Goal: Task Accomplishment & Management: Manage account settings

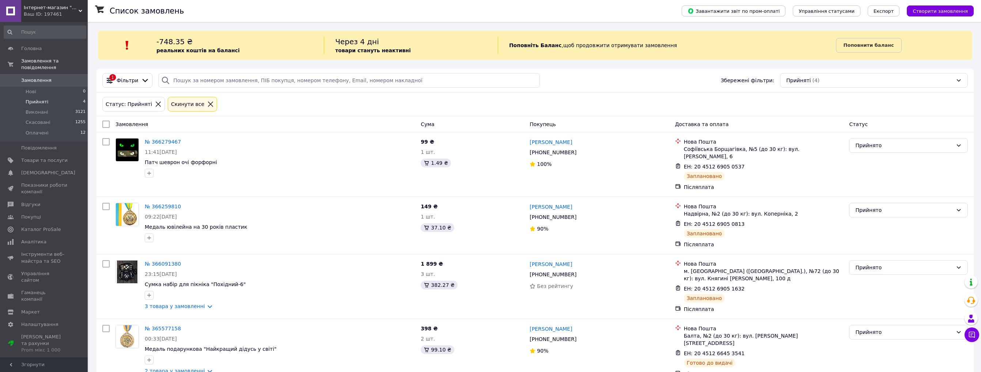
scroll to position [7, 0]
click at [44, 157] on span "Товари та послуги" at bounding box center [44, 160] width 46 height 7
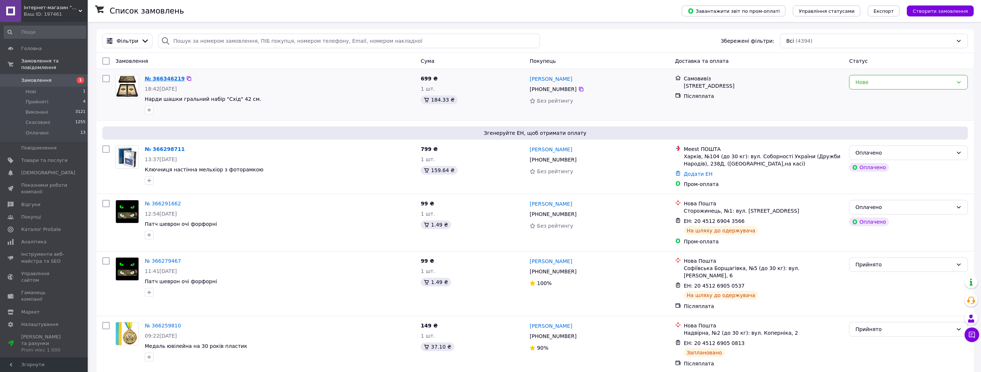
click at [169, 79] on link "№ 366346219" at bounding box center [165, 79] width 40 height 6
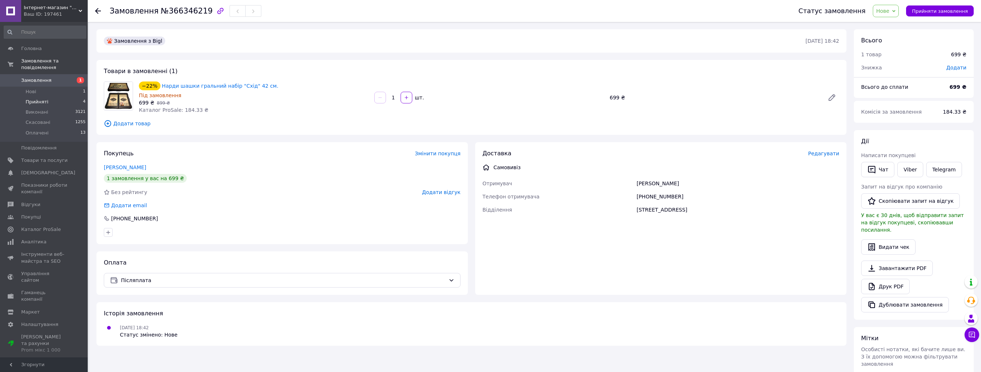
click at [35, 99] on span "Прийняті" at bounding box center [37, 102] width 23 height 7
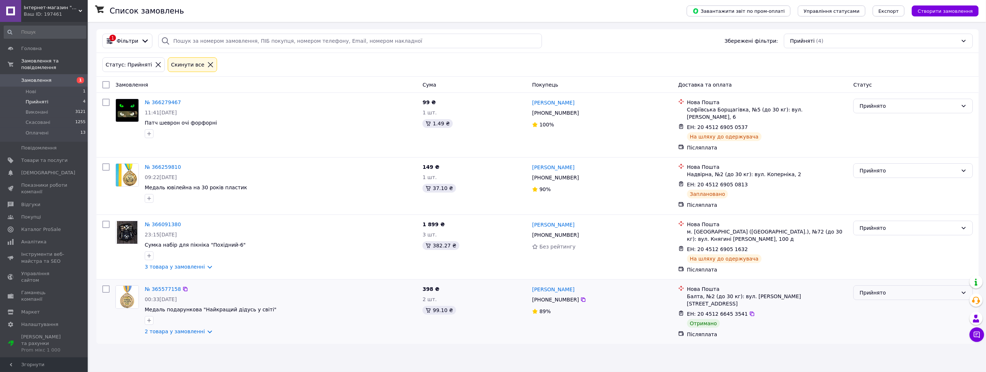
click at [914, 289] on div "Прийнято" at bounding box center [909, 293] width 98 height 8
click at [884, 301] on li "Виконано" at bounding box center [913, 299] width 119 height 13
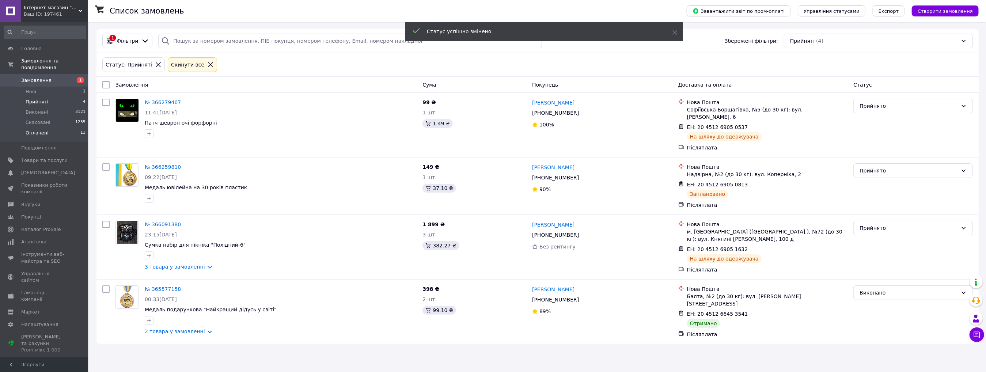
click at [39, 130] on span "Оплачені" at bounding box center [37, 133] width 23 height 7
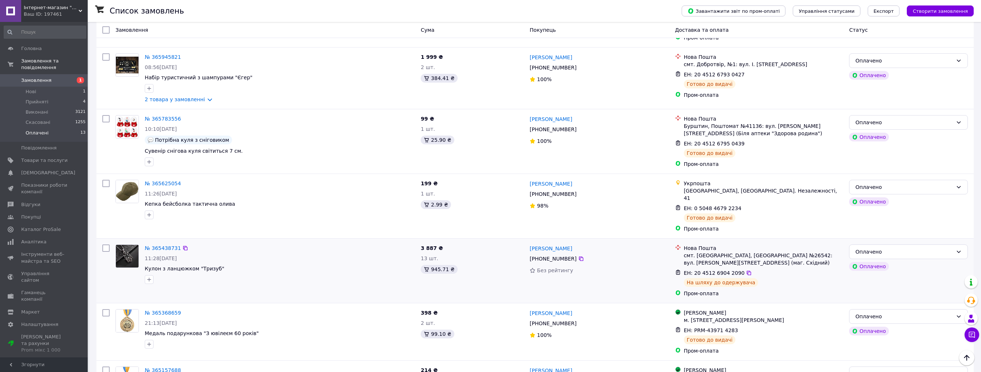
scroll to position [522, 0]
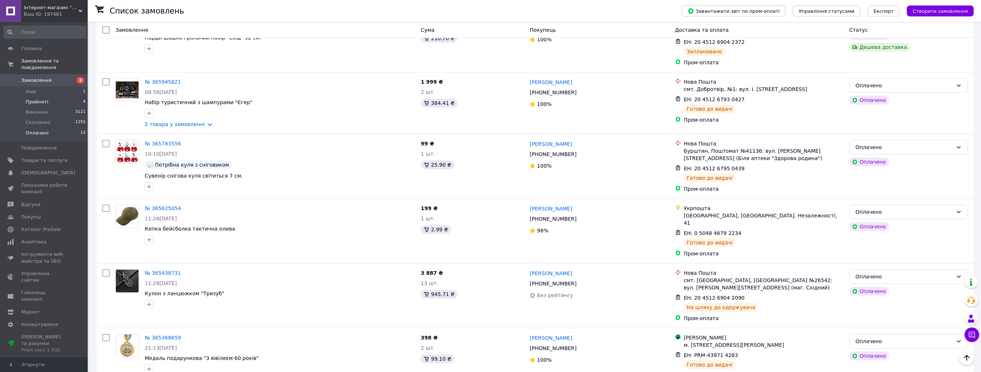
click at [44, 99] on span "Прийняті" at bounding box center [37, 102] width 23 height 7
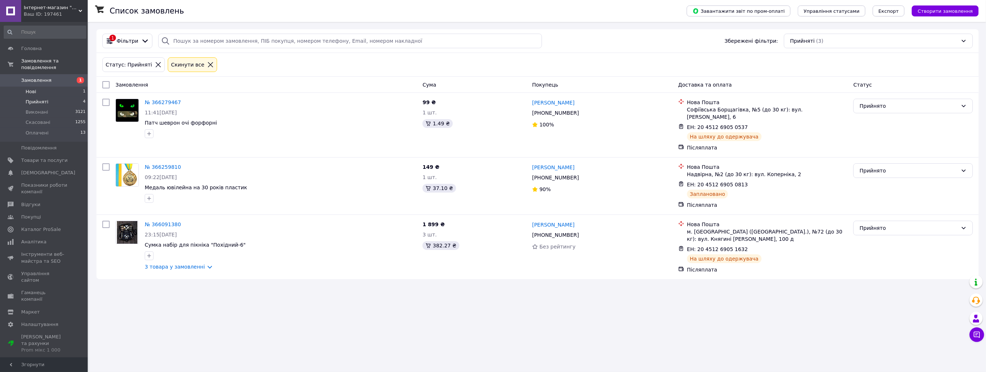
click at [30, 88] on span "Нові" at bounding box center [31, 91] width 11 height 7
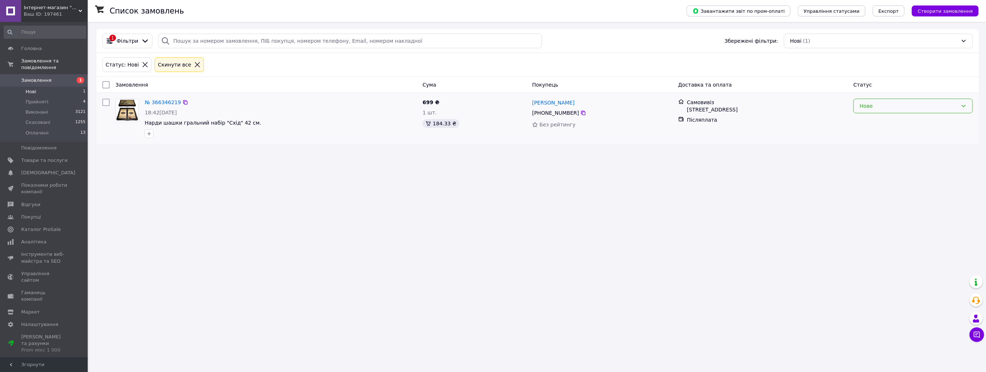
click at [899, 104] on div "Нове" at bounding box center [909, 106] width 98 height 8
click at [882, 120] on li "Прийнято" at bounding box center [913, 121] width 119 height 13
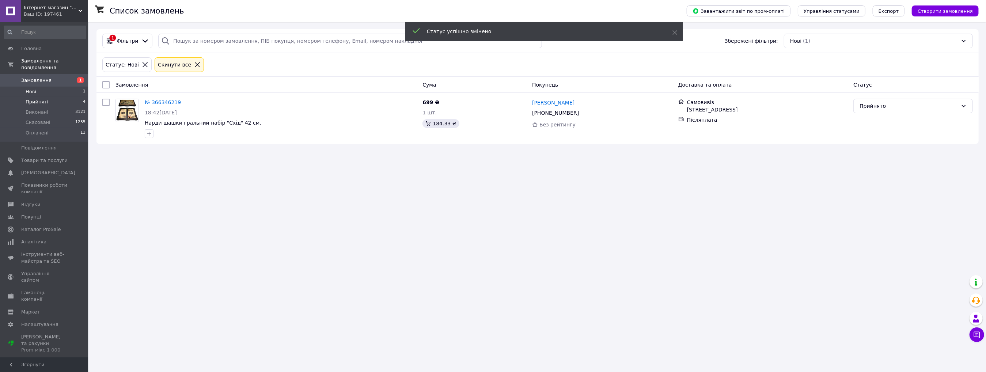
click at [42, 99] on span "Прийняті" at bounding box center [37, 102] width 23 height 7
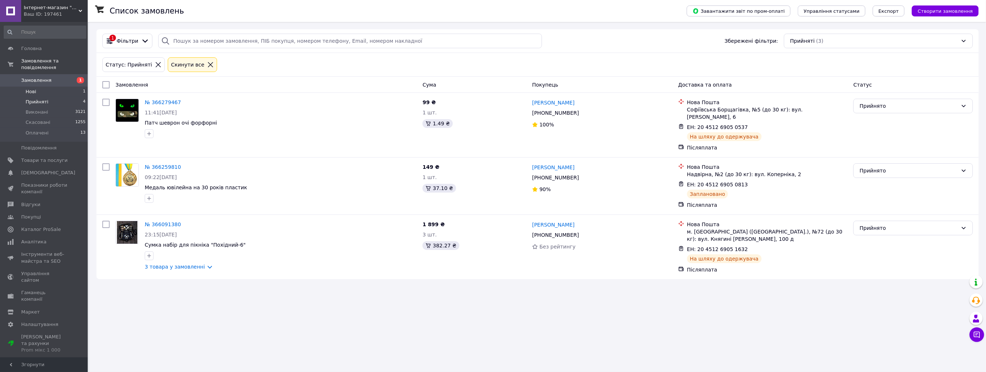
click at [31, 88] on span "Нові" at bounding box center [31, 91] width 11 height 7
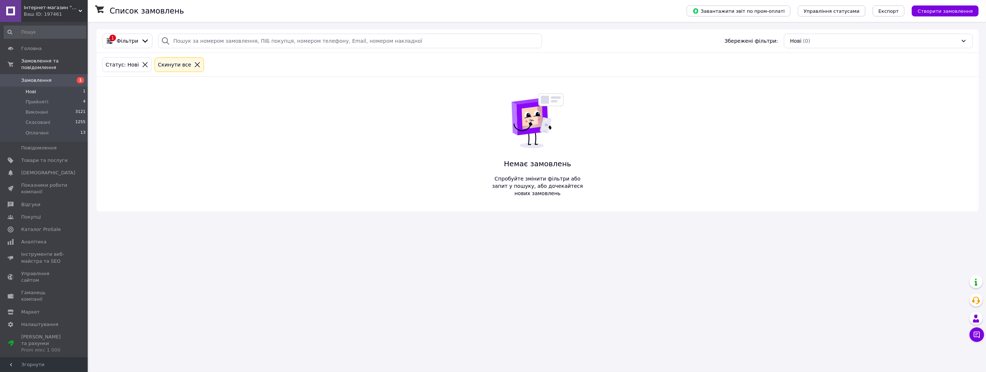
click at [35, 99] on span "Прийняті" at bounding box center [37, 102] width 23 height 7
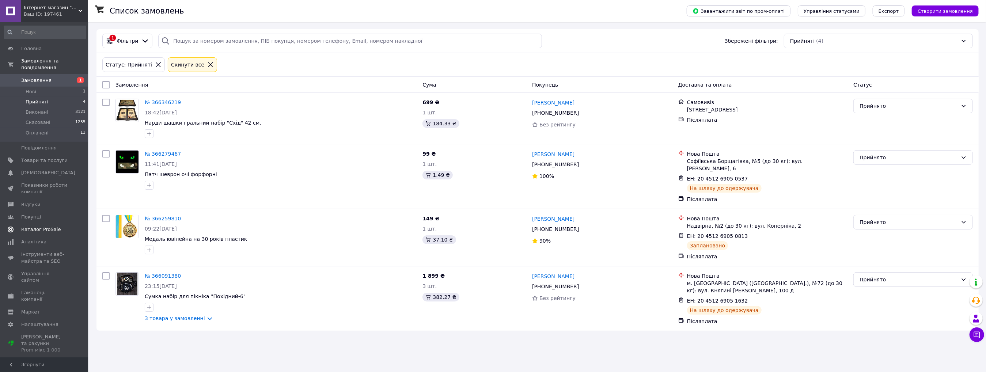
click at [38, 223] on link "Каталог ProSale" at bounding box center [45, 229] width 90 height 12
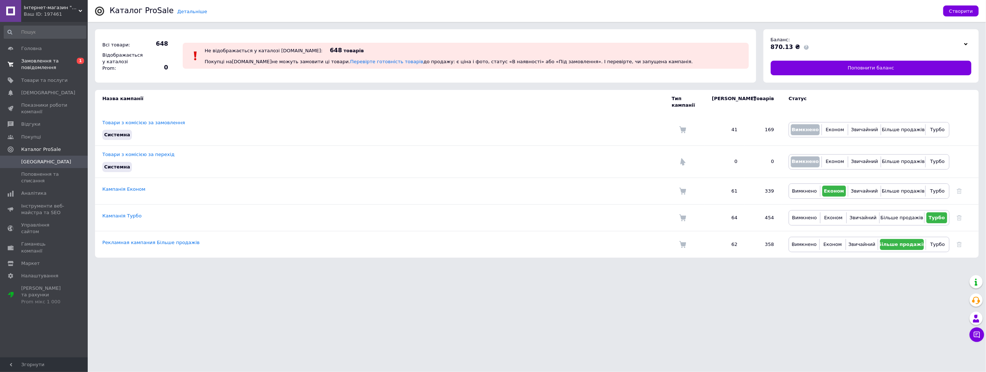
click at [51, 63] on span "Замовлення та повідомлення" at bounding box center [44, 64] width 46 height 13
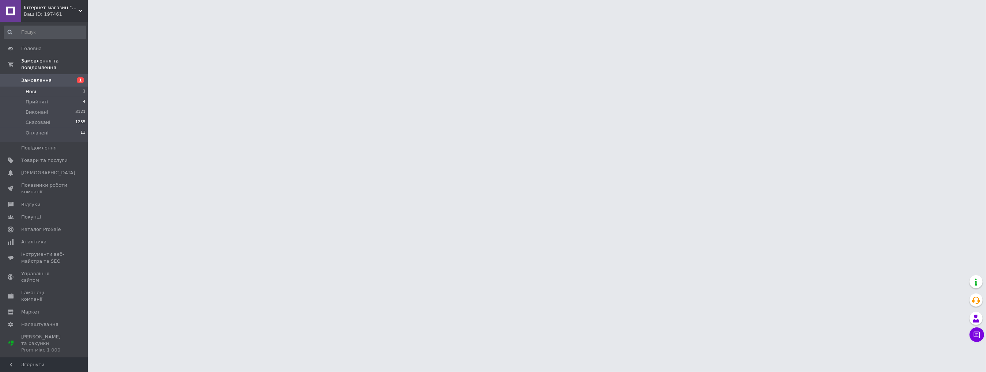
click at [33, 88] on span "Нові" at bounding box center [31, 91] width 11 height 7
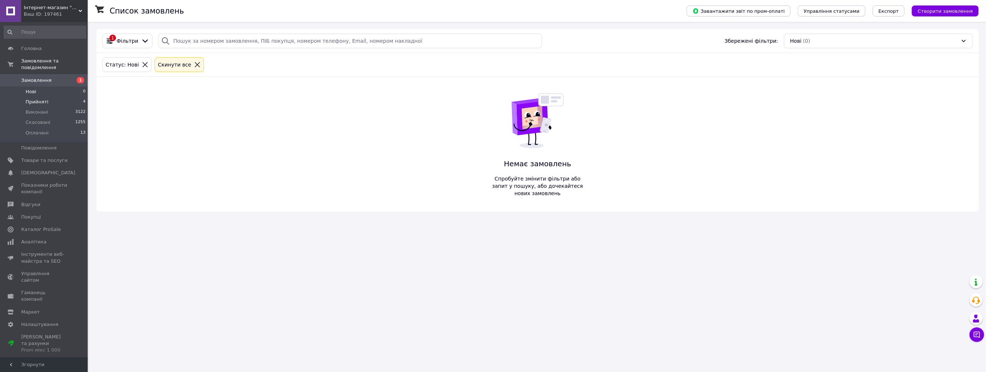
click at [42, 99] on span "Прийняті" at bounding box center [37, 102] width 23 height 7
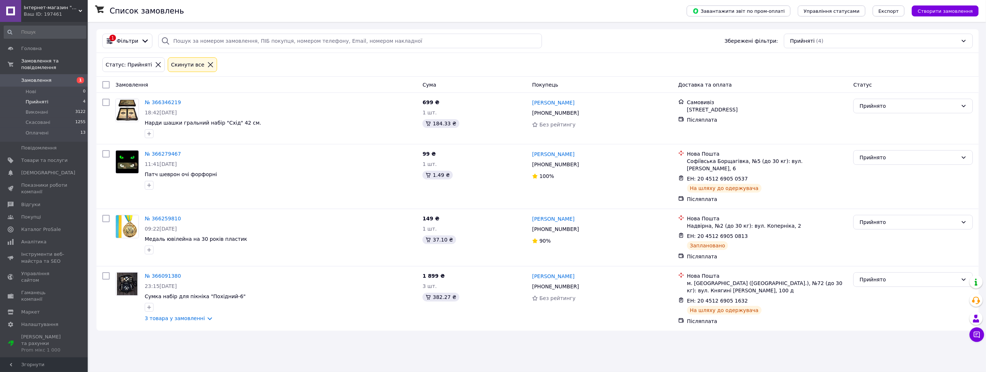
click at [49, 157] on span "Товари та послуги" at bounding box center [44, 160] width 46 height 7
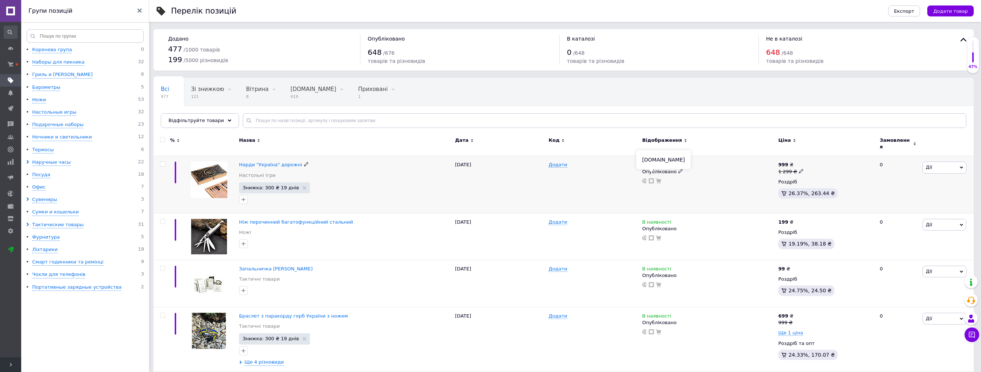
click at [652, 178] on icon at bounding box center [651, 180] width 5 height 5
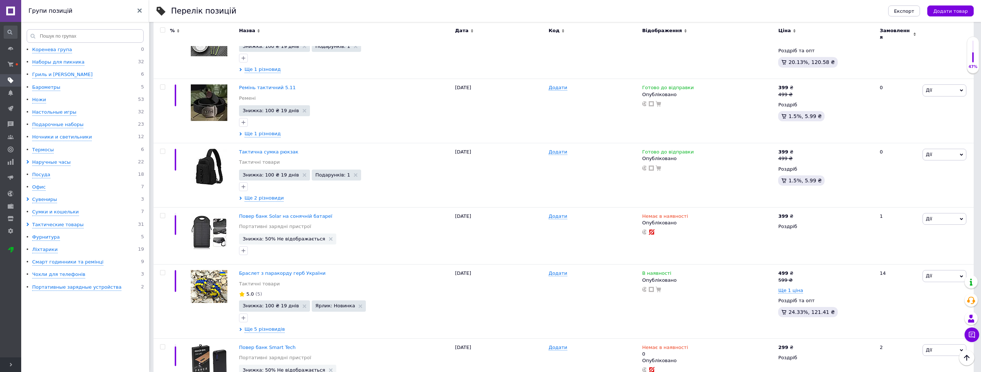
scroll to position [1645, 0]
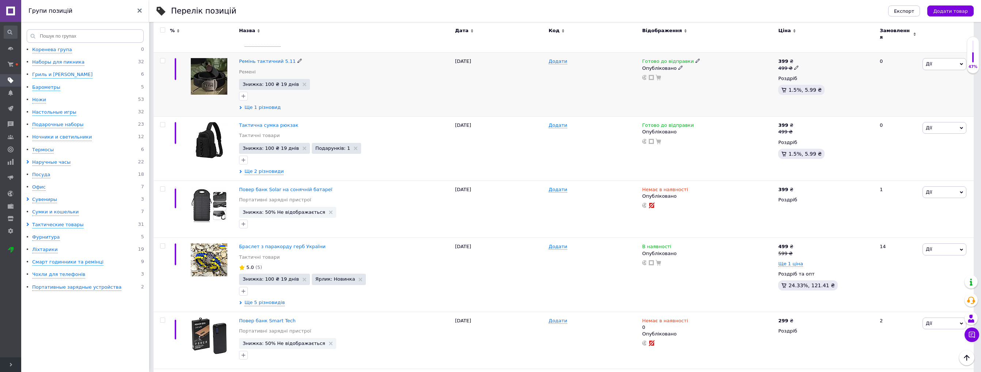
click at [261, 104] on span "Ще 1 різновид" at bounding box center [263, 107] width 36 height 7
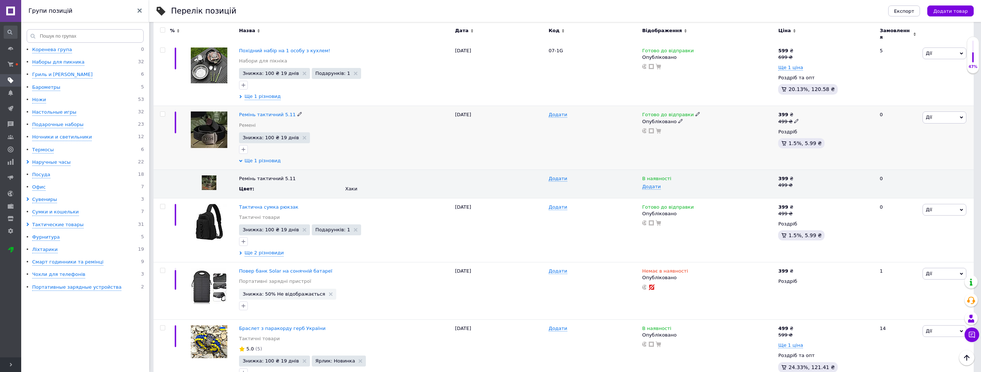
scroll to position [1572, 0]
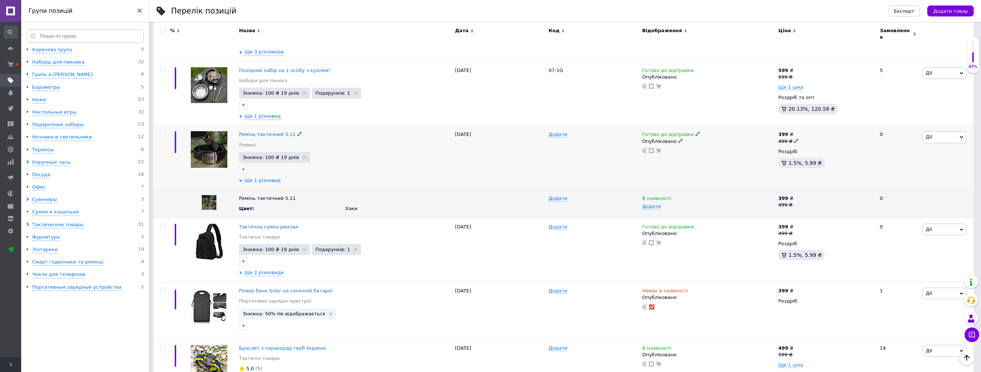
click at [263, 177] on span "Ще 1 різновид" at bounding box center [263, 180] width 36 height 7
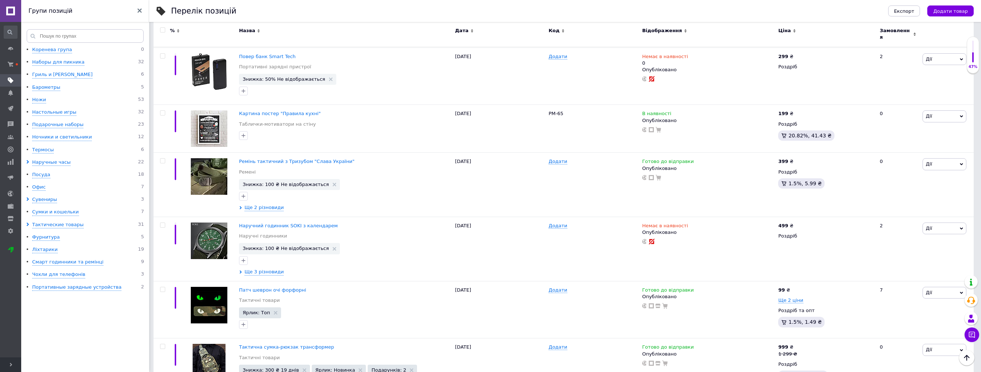
scroll to position [1938, 0]
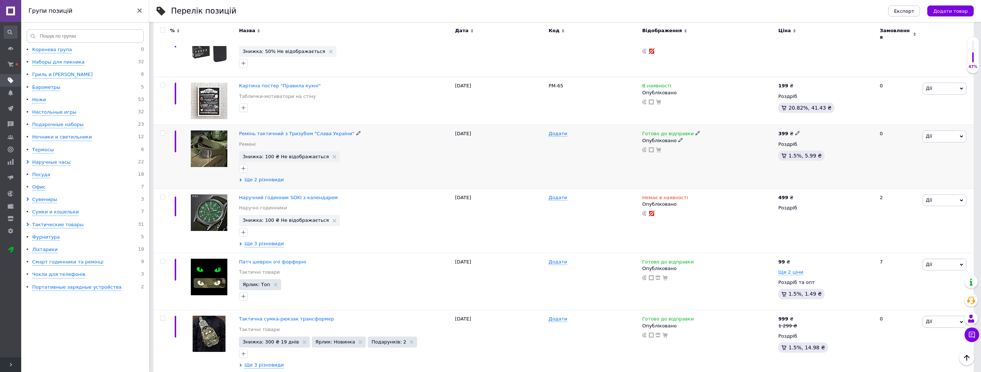
click at [270, 177] on span "Ще 2 різновиди" at bounding box center [264, 180] width 39 height 7
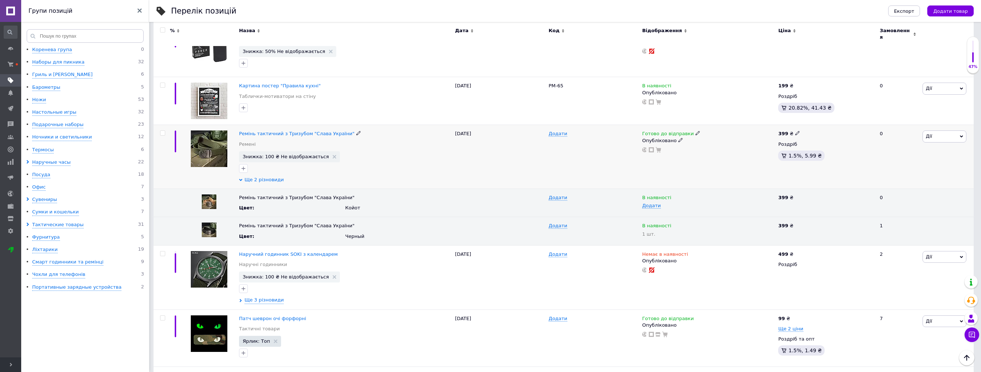
click at [270, 177] on span "Ще 2 різновиди" at bounding box center [264, 180] width 39 height 7
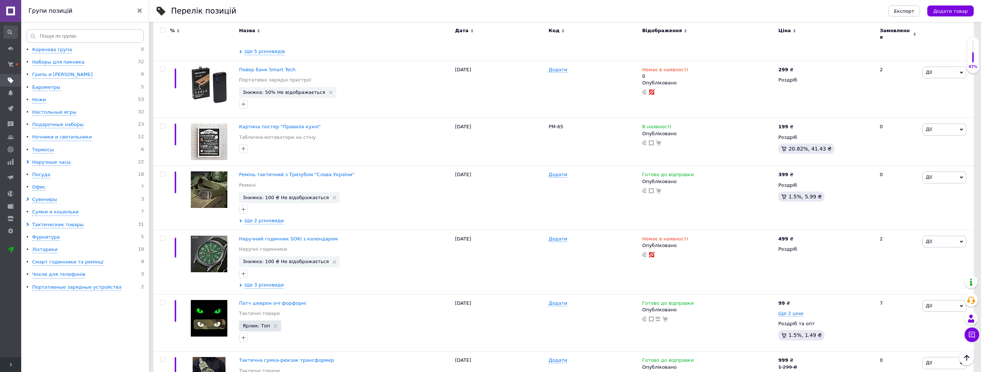
scroll to position [1901, 0]
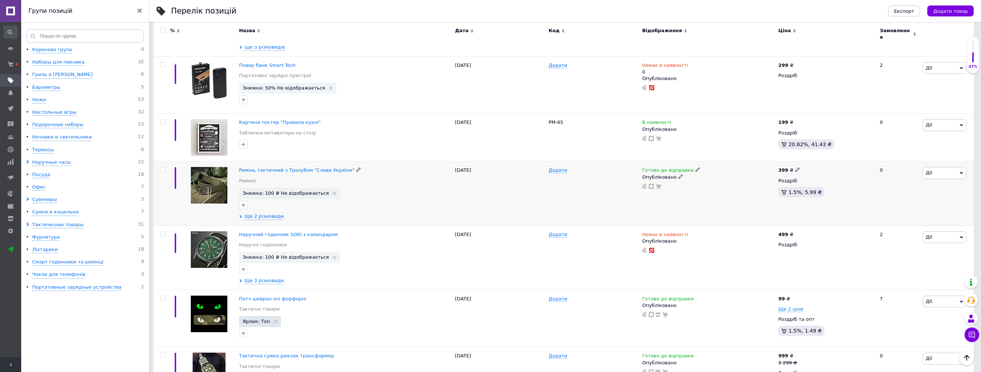
click at [796, 168] on use at bounding box center [798, 170] width 4 height 4
drag, startPoint x: 811, startPoint y: 152, endPoint x: 800, endPoint y: 153, distance: 11.4
click at [801, 152] on div "Ціна 399 Валюта ₴ $ EUR CHF GBP ¥ PLN ₸ MDL HUF KGS CNY TRY KRW lei" at bounding box center [849, 170] width 99 height 61
type input "499"
click at [913, 177] on div "0" at bounding box center [898, 194] width 45 height 64
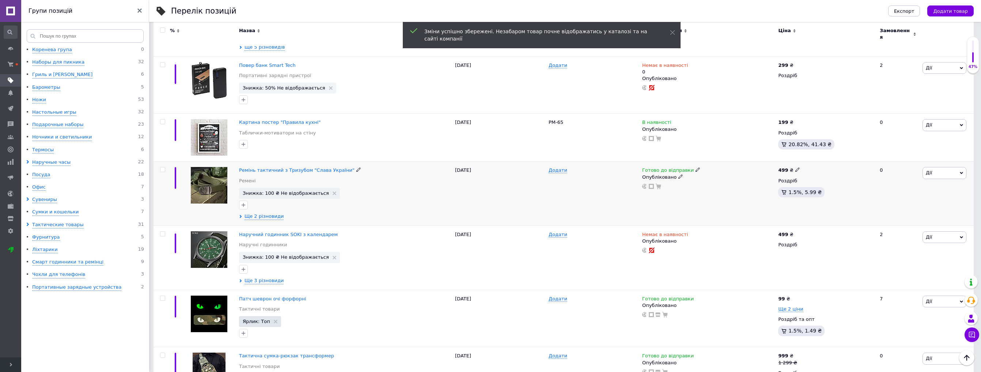
click at [936, 167] on span "Дії" at bounding box center [945, 173] width 44 height 12
click at [898, 213] on li "Знижка" at bounding box center [917, 218] width 97 height 10
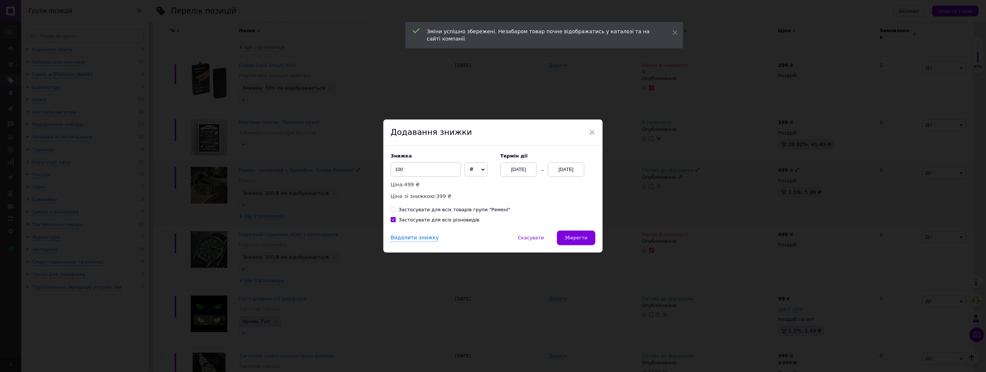
click at [575, 168] on div "12.10.2025" at bounding box center [566, 169] width 37 height 15
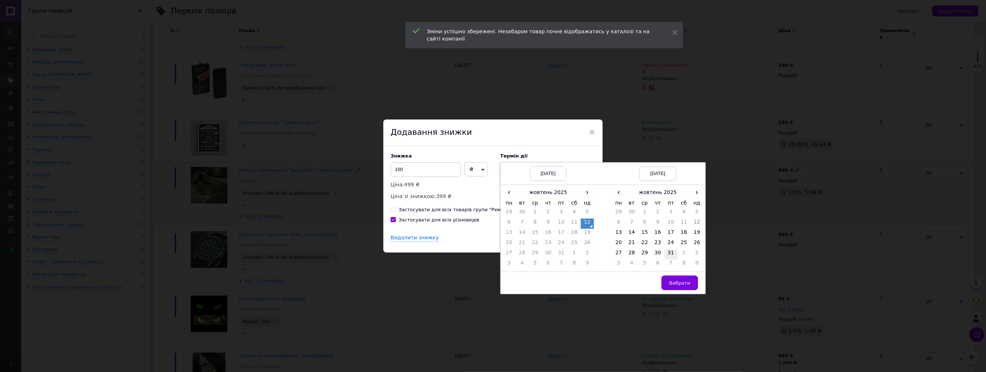
click at [671, 253] on td "31" at bounding box center [671, 254] width 13 height 10
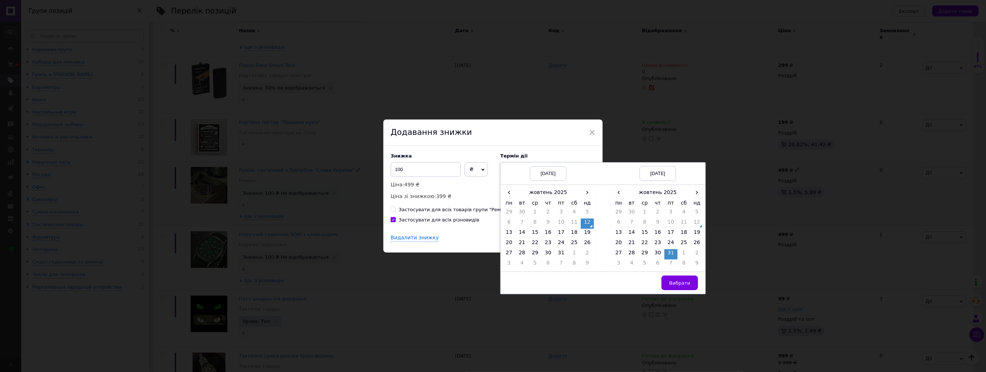
drag, startPoint x: 675, startPoint y: 279, endPoint x: 498, endPoint y: 234, distance: 182.9
click at [675, 279] on button "Вибрати" at bounding box center [680, 283] width 37 height 15
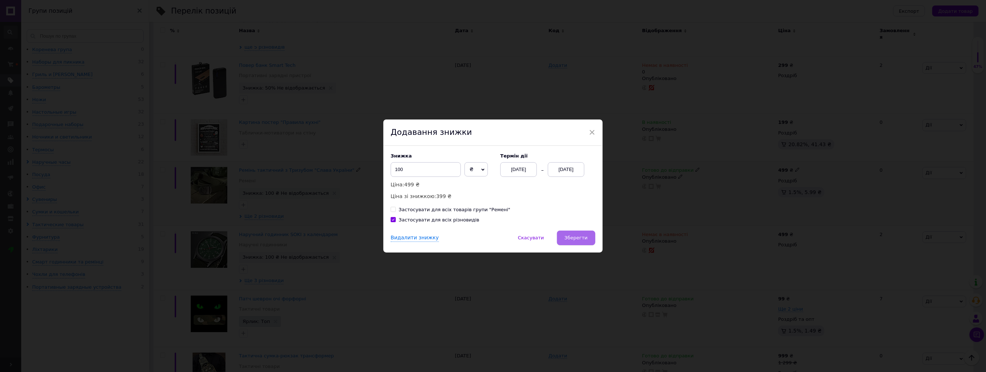
click at [579, 238] on span "Зберегти" at bounding box center [576, 237] width 23 height 5
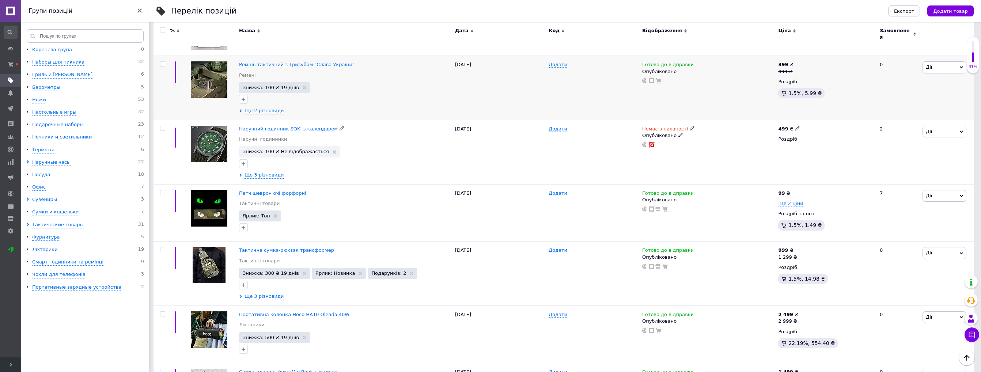
scroll to position [2011, 0]
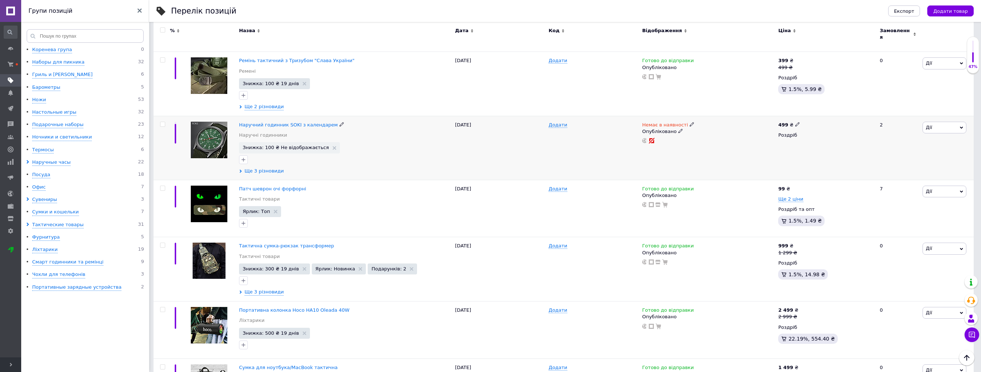
click at [275, 168] on span "Ще 3 різновиди" at bounding box center [264, 171] width 39 height 7
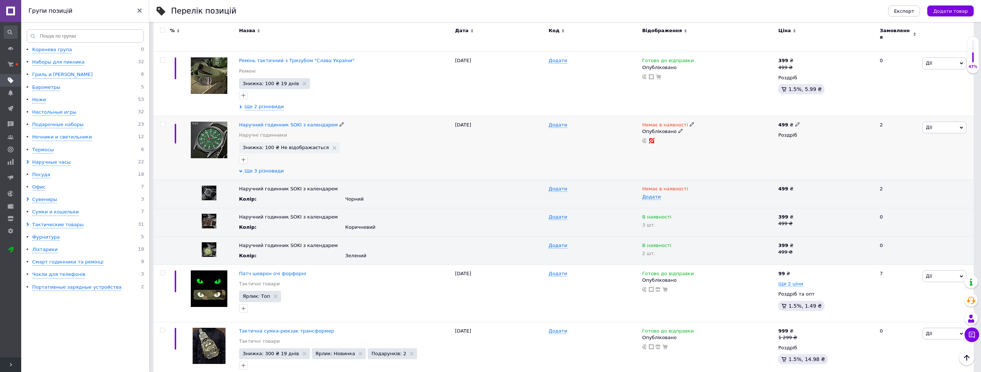
click at [267, 168] on span "Ще 3 різновиди" at bounding box center [264, 171] width 39 height 7
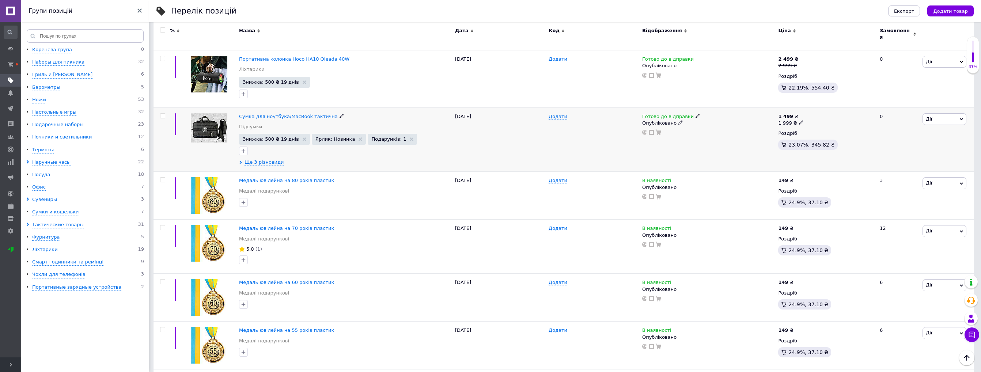
scroll to position [2267, 0]
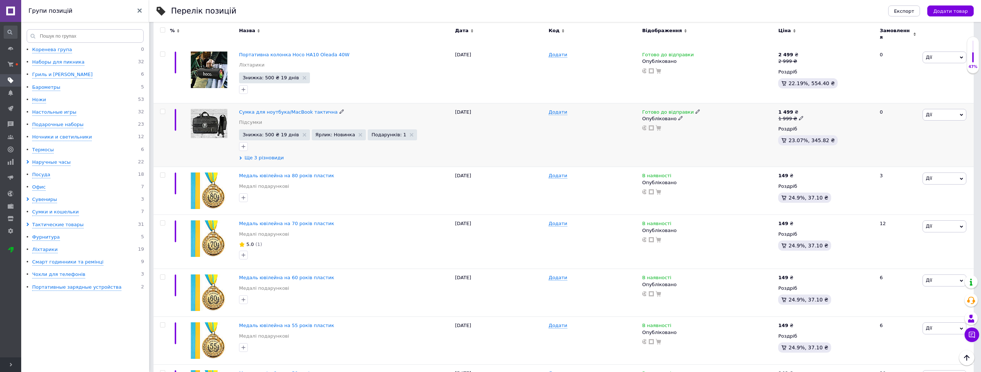
click at [273, 155] on span "Ще 3 різновиди" at bounding box center [264, 158] width 39 height 7
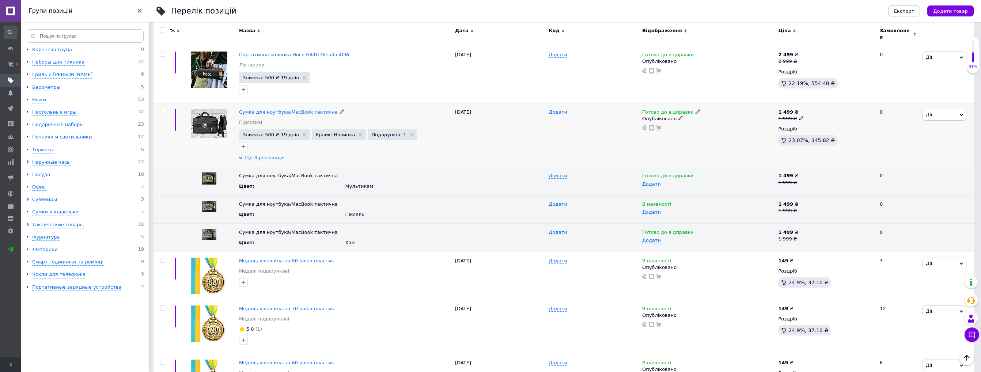
click at [275, 155] on span "Ще 3 різновиди" at bounding box center [264, 158] width 39 height 7
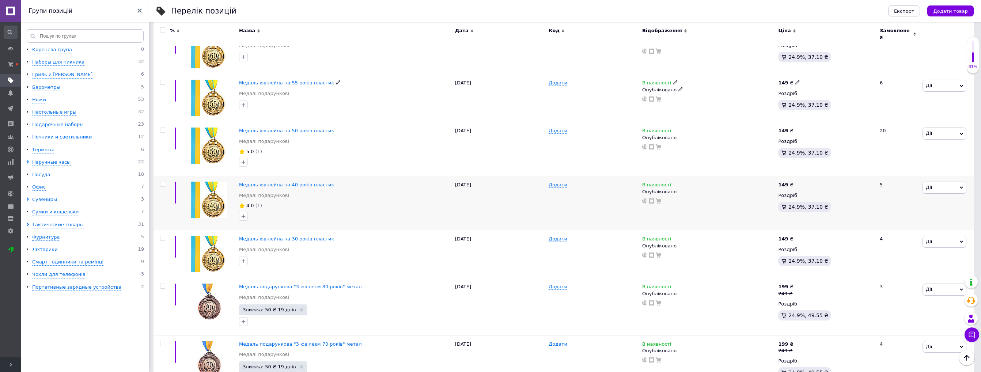
scroll to position [2552, 0]
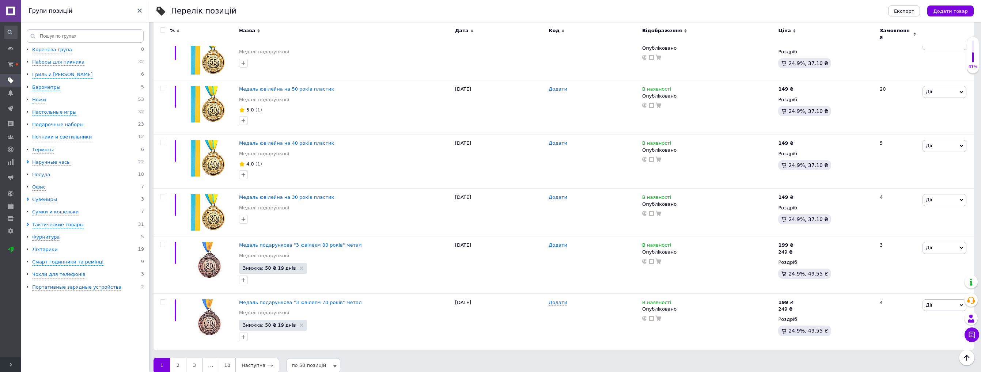
click at [12, 363] on icon at bounding box center [11, 365] width 4 height 4
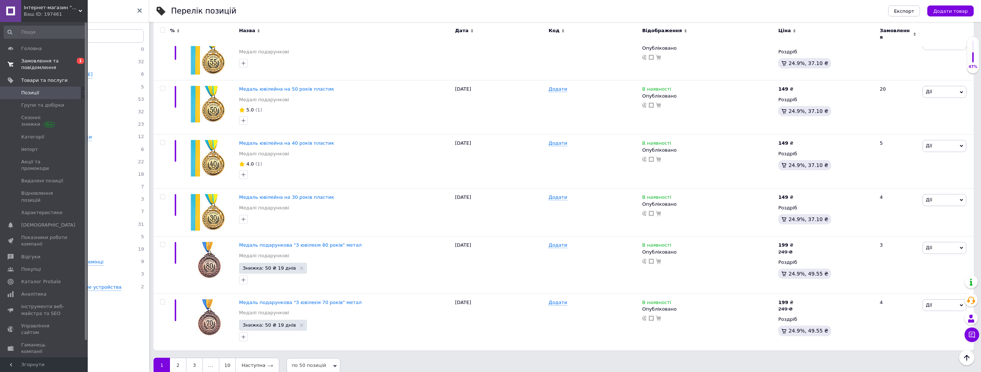
click at [39, 62] on span "Замовлення та повідомлення" at bounding box center [44, 64] width 46 height 13
